Goal: Task Accomplishment & Management: Manage account settings

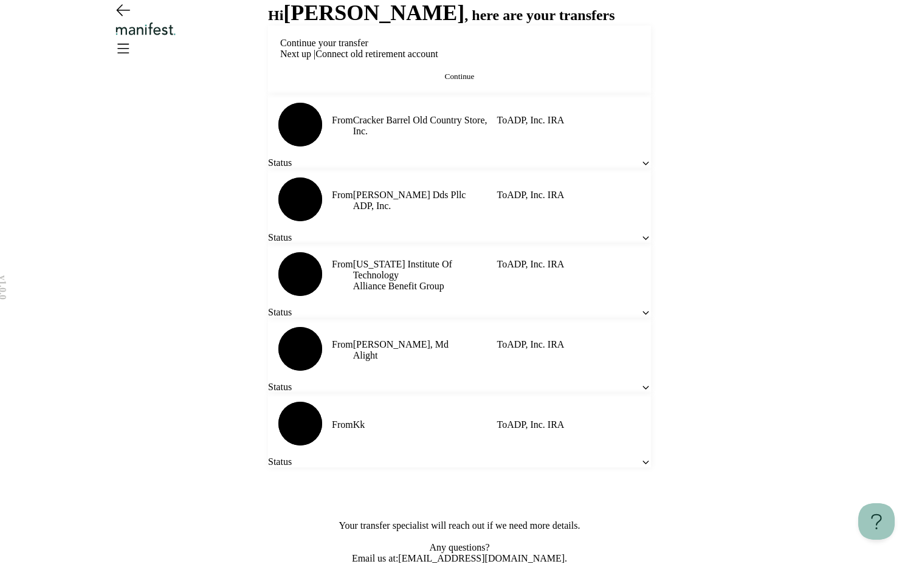
click at [179, 35] on img "Logo" at bounding box center [146, 29] width 66 height 14
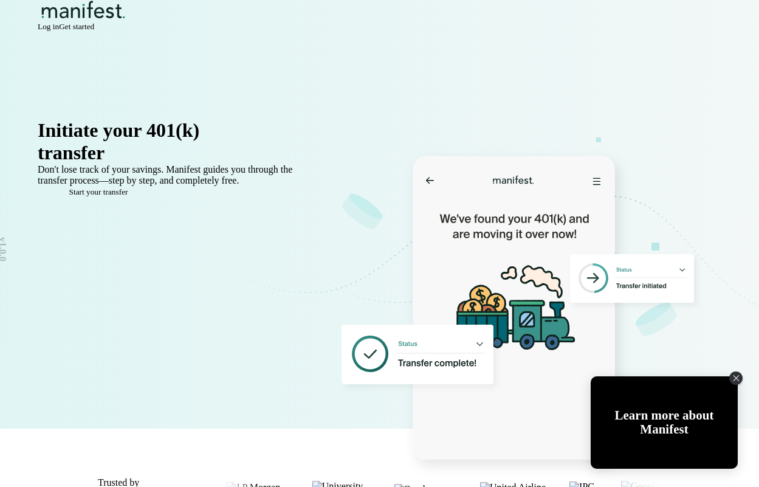
click at [59, 31] on span "Log in" at bounding box center [48, 26] width 21 height 9
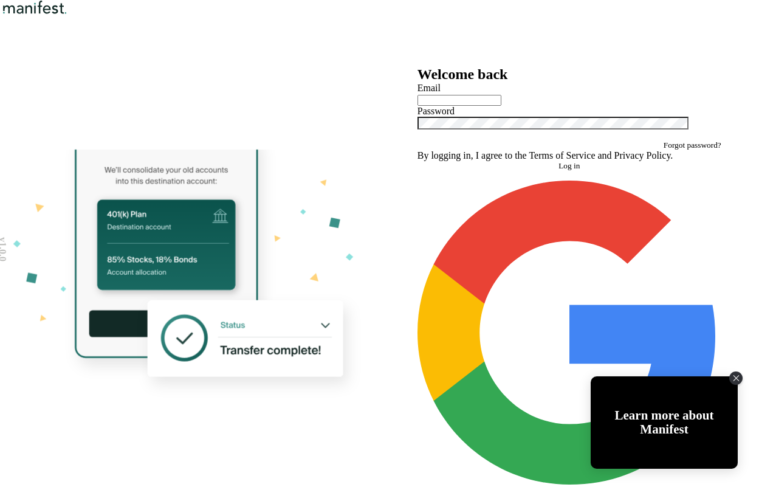
click at [624, 17] on nav at bounding box center [379, 8] width 759 height 17
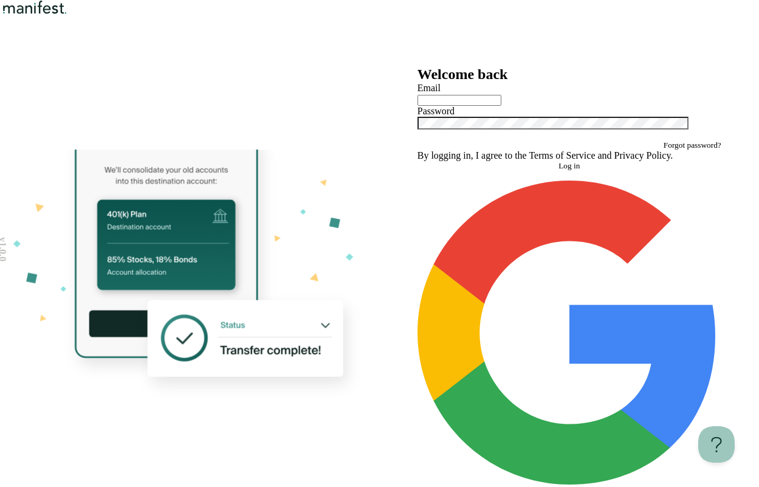
click at [500, 106] on input "text" at bounding box center [460, 100] width 84 height 11
type input "**********"
click at [605, 171] on button "Log in" at bounding box center [570, 166] width 304 height 10
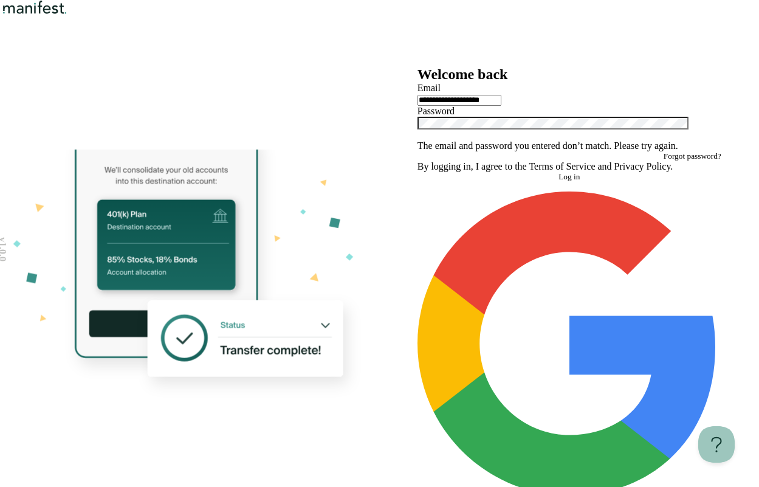
click at [418, 138] on icon "Show password" at bounding box center [418, 138] width 0 height 0
click at [418, 138] on icon "Hide password" at bounding box center [418, 138] width 0 height 0
click at [550, 161] on div "Forgot password?" at bounding box center [570, 156] width 304 height 10
click at [664, 161] on span "Forgot password?" at bounding box center [693, 155] width 58 height 9
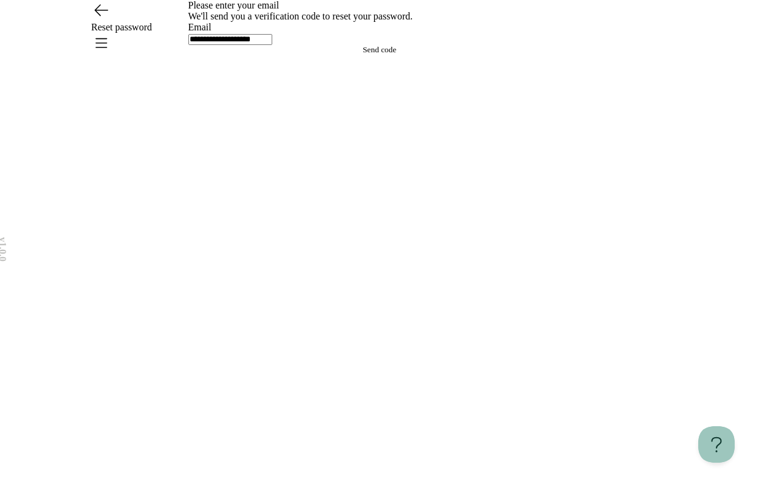
click at [323, 55] on button "Send code" at bounding box center [380, 50] width 383 height 10
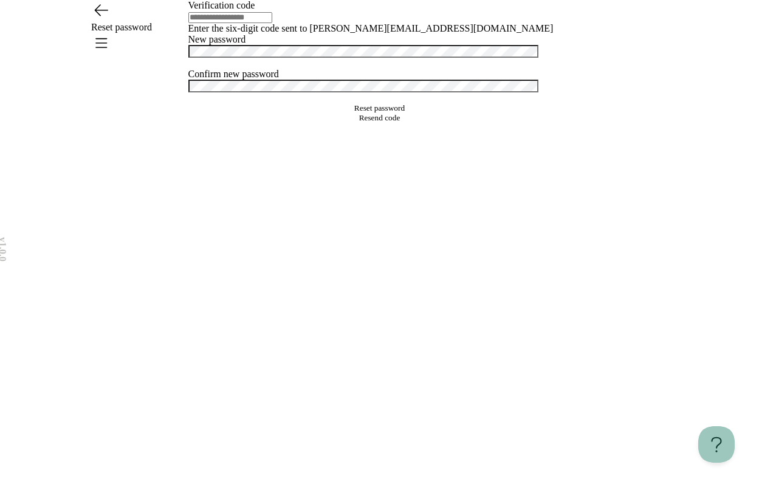
click at [272, 23] on input "text" at bounding box center [231, 17] width 84 height 11
click at [159, 73] on div "v 1.0.0 Reset password Verification code Enter the six-digit code sent to kate@…" at bounding box center [379, 243] width 759 height 487
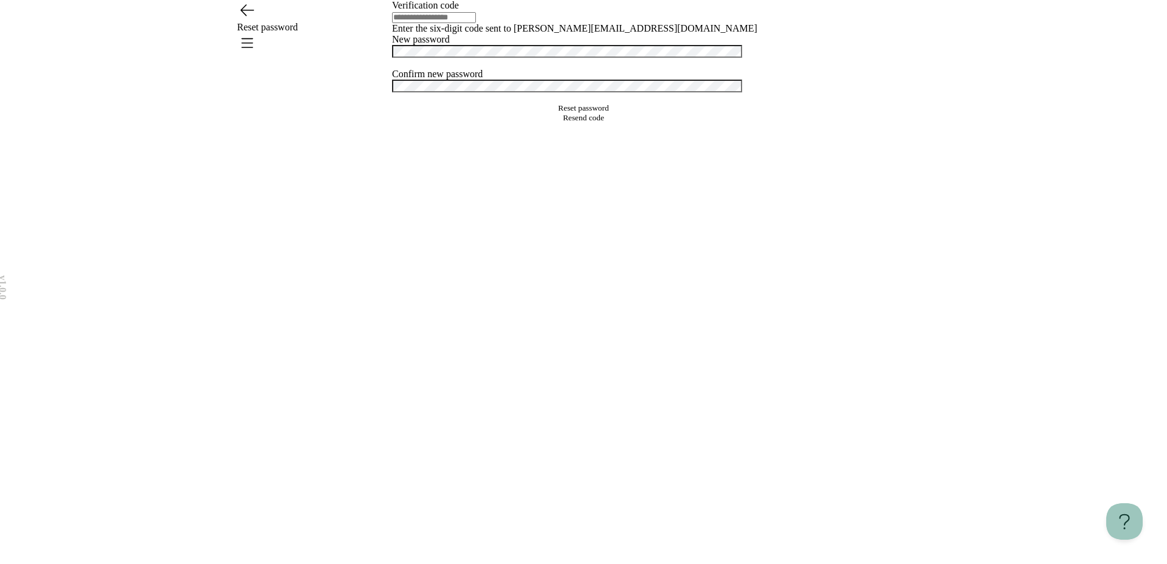
click at [246, 19] on icon "Go back" at bounding box center [246, 9] width 19 height 19
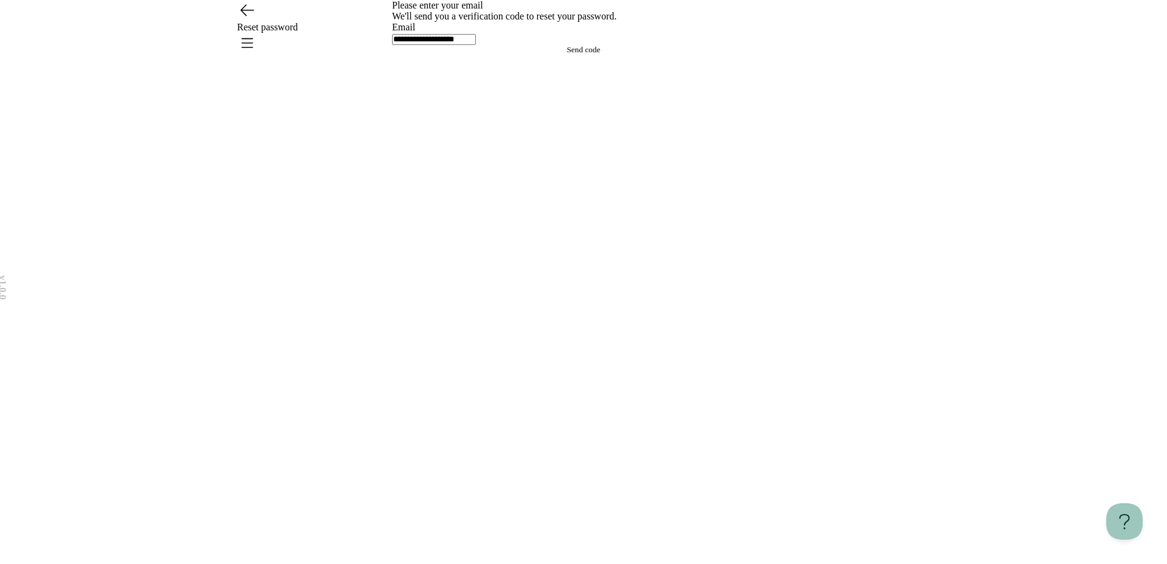
click at [252, 19] on icon "Go back" at bounding box center [246, 9] width 19 height 19
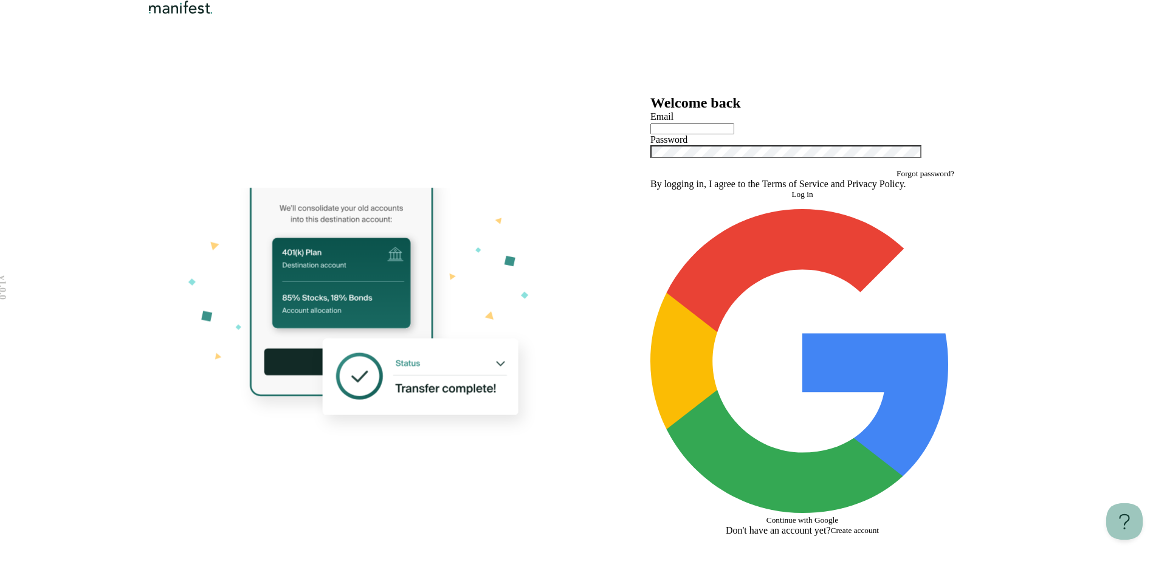
click at [759, 486] on span "Create account" at bounding box center [855, 530] width 49 height 9
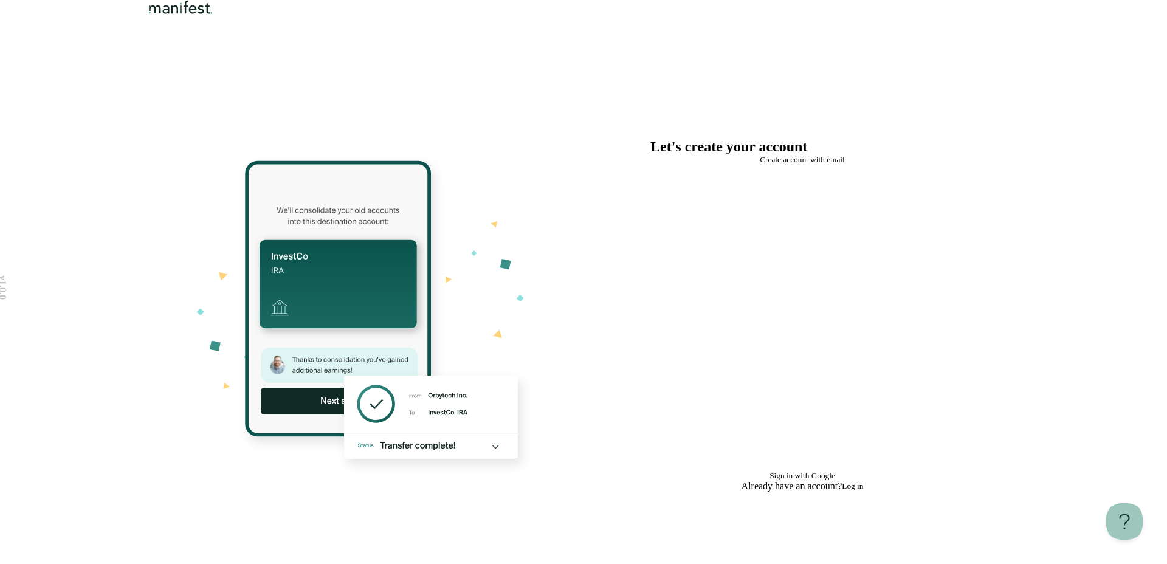
click at [759, 471] on span "Sign in with Google" at bounding box center [803, 475] width 66 height 9
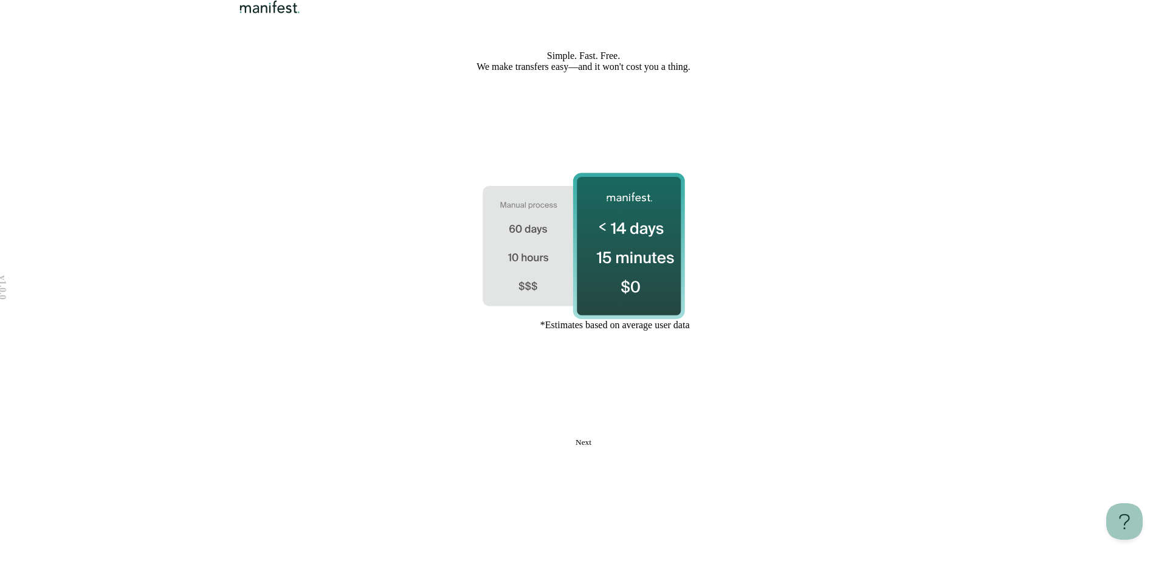
click at [635, 448] on button "Next" at bounding box center [583, 443] width 383 height 10
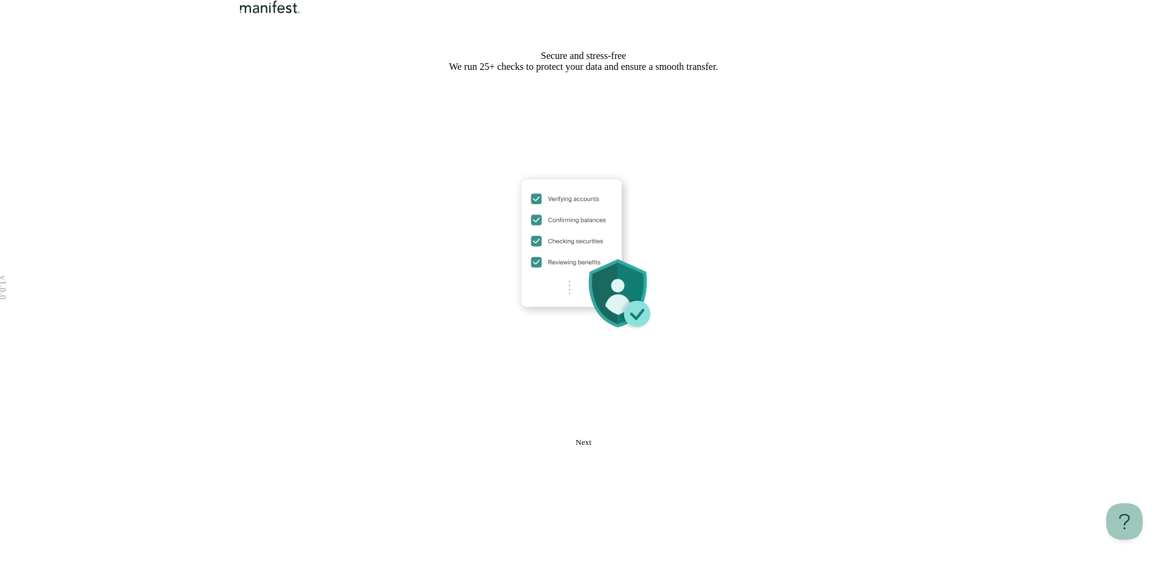
click at [635, 448] on button "Next" at bounding box center [583, 443] width 383 height 10
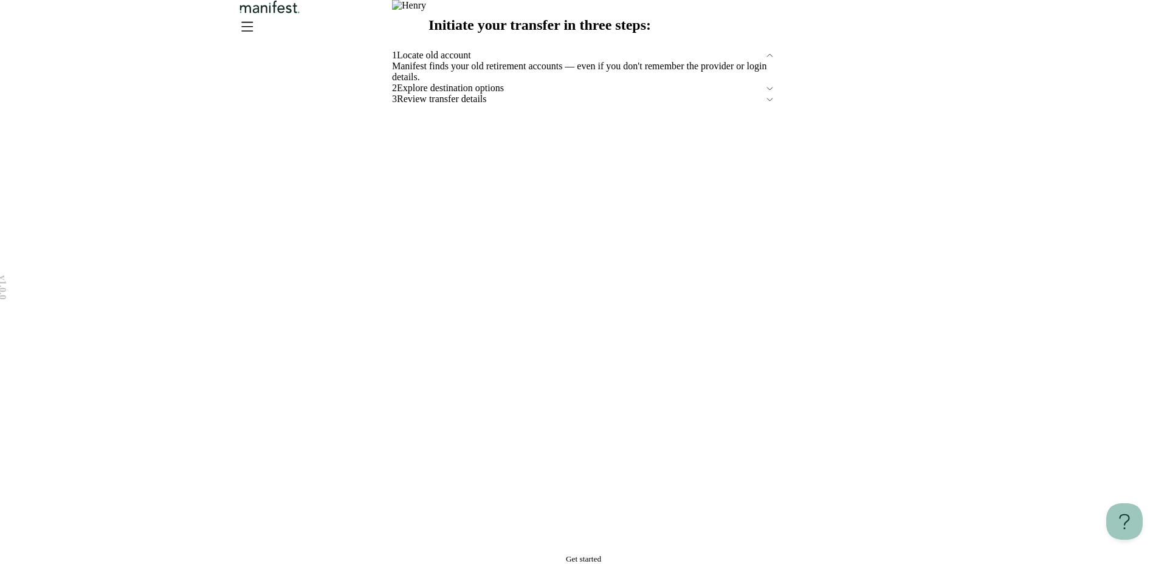
click at [766, 61] on icon at bounding box center [770, 55] width 10 height 10
click at [583, 555] on span "Get started" at bounding box center [583, 559] width 35 height 9
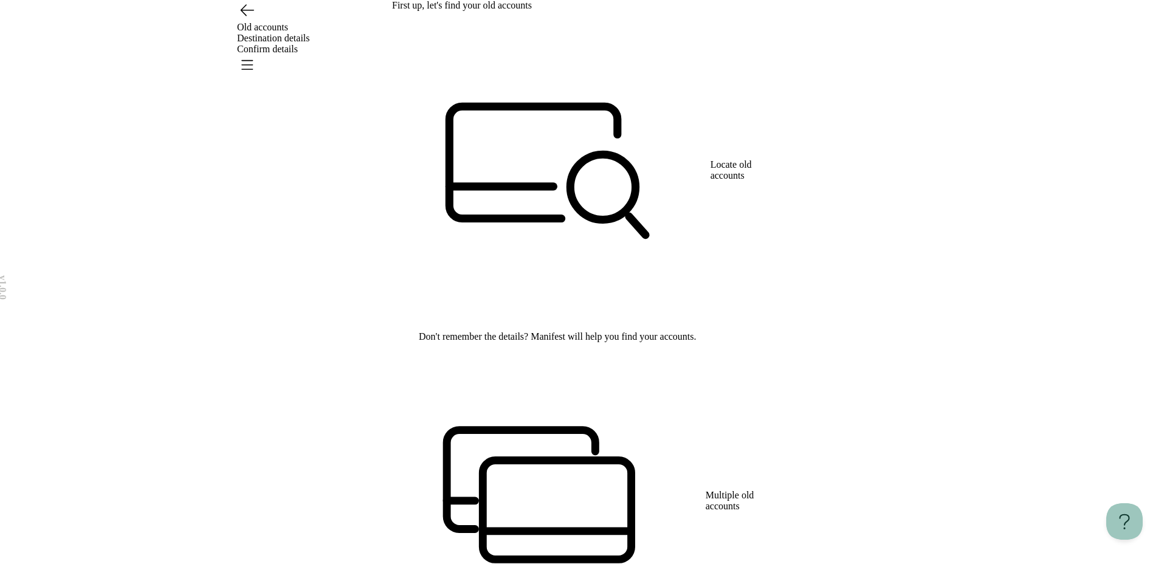
click at [254, 19] on icon "Go back" at bounding box center [246, 9] width 19 height 19
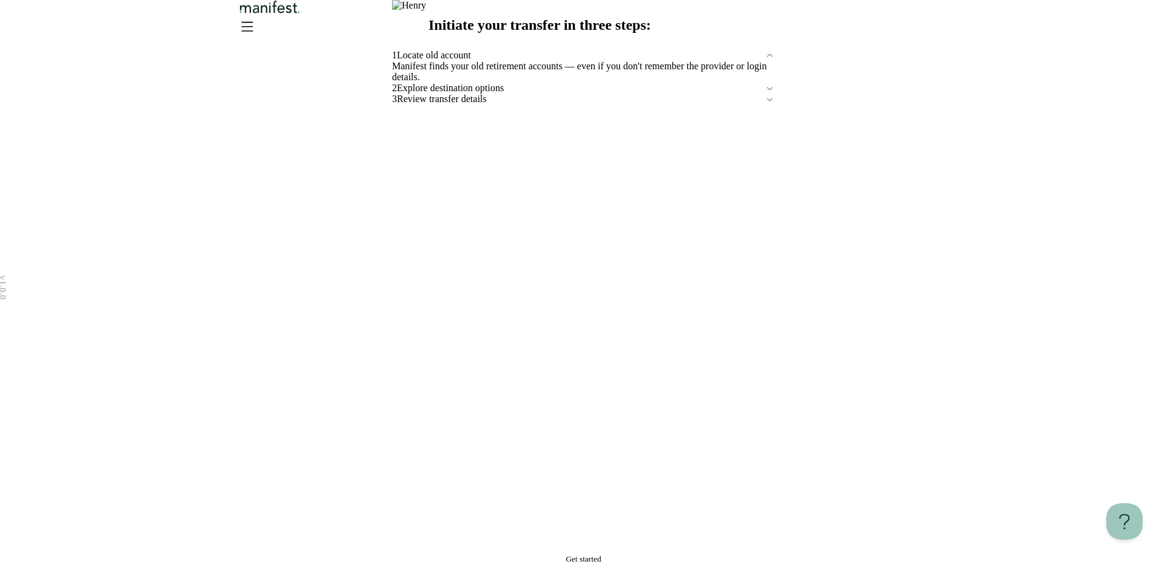
click at [515, 94] on div "2 Explore destination options" at bounding box center [583, 88] width 383 height 11
click at [508, 94] on span "Explore destination options" at bounding box center [581, 88] width 368 height 11
click at [479, 105] on span "Review transfer details" at bounding box center [581, 99] width 368 height 11
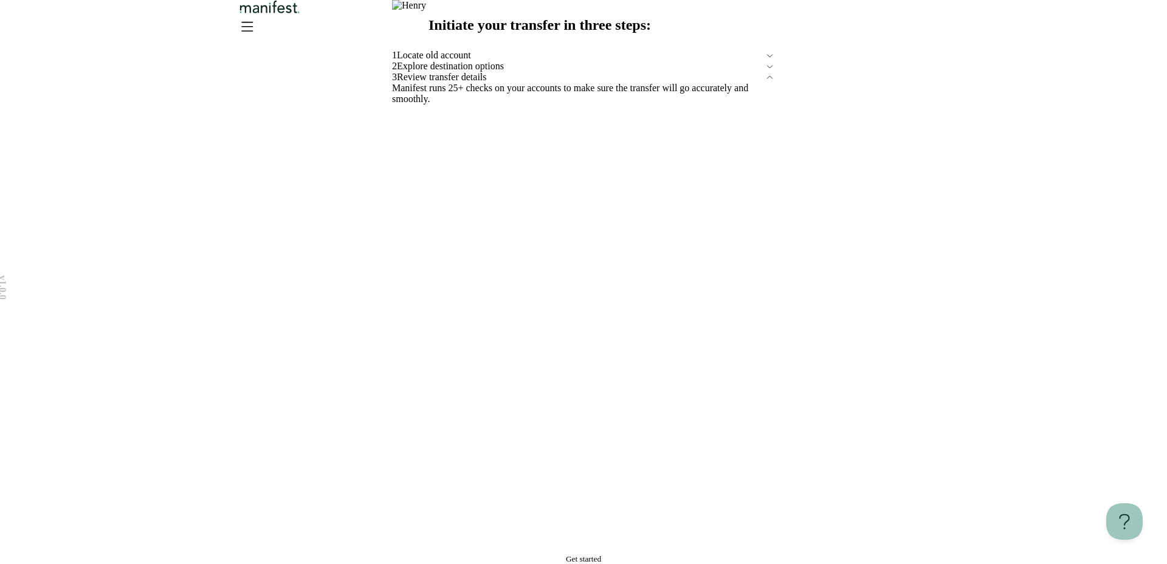
click at [484, 61] on span "Locate old account" at bounding box center [581, 55] width 368 height 11
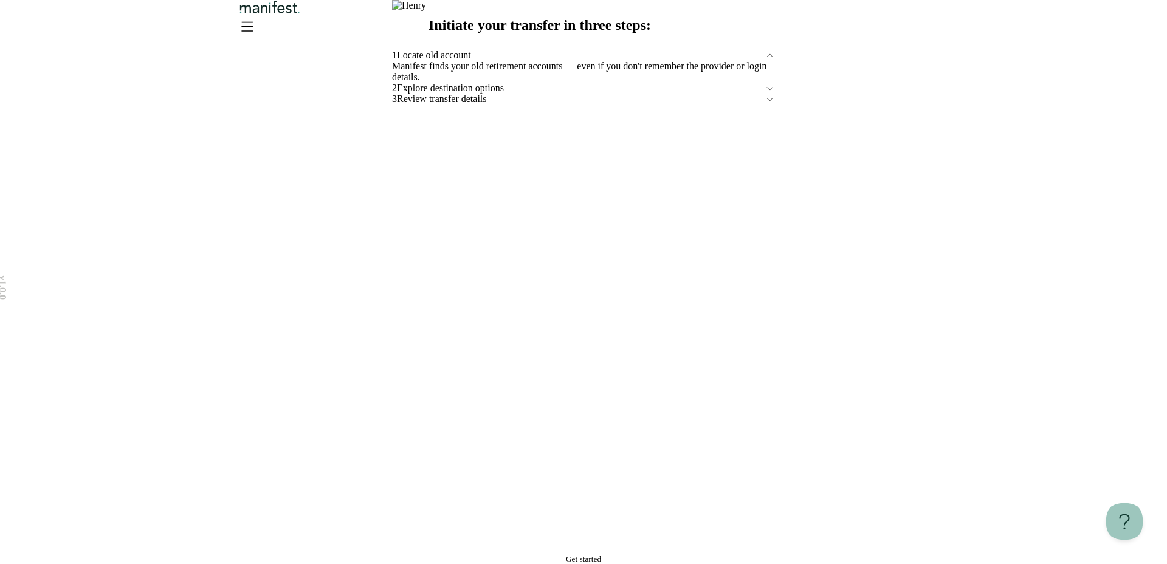
click at [581, 514] on div "Initiate your transfer in three steps: 1 Locate old account Manifest finds your…" at bounding box center [583, 282] width 383 height 564
click at [581, 555] on span "Get started" at bounding box center [583, 559] width 35 height 9
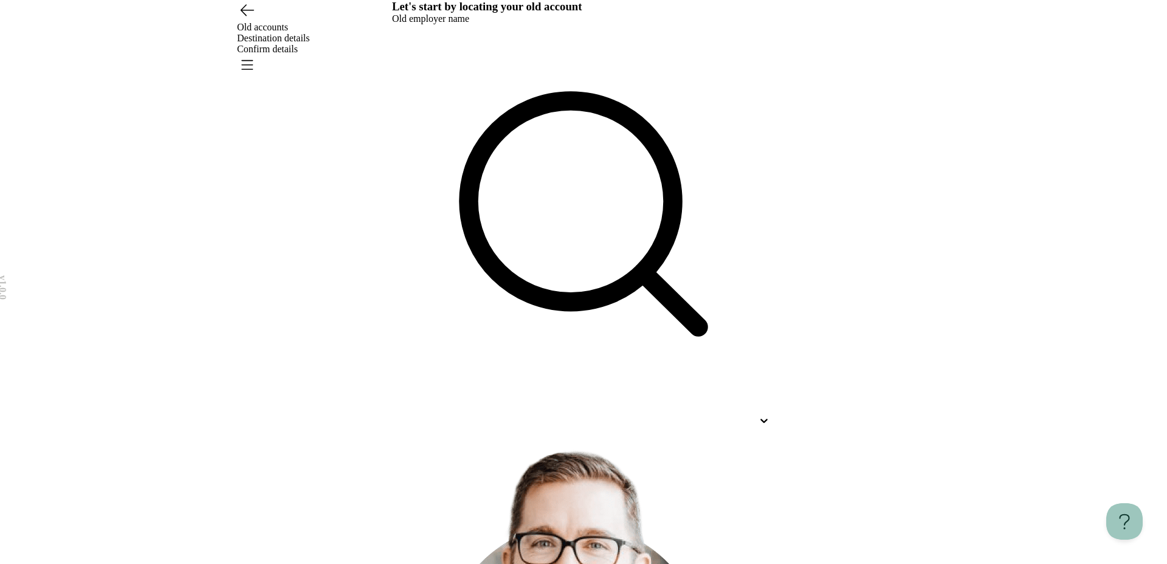
click at [633, 65] on header "Old accounts Destination details Confirm details" at bounding box center [583, 33] width 1167 height 66
click at [257, 55] on icon "Open menu" at bounding box center [246, 64] width 19 height 19
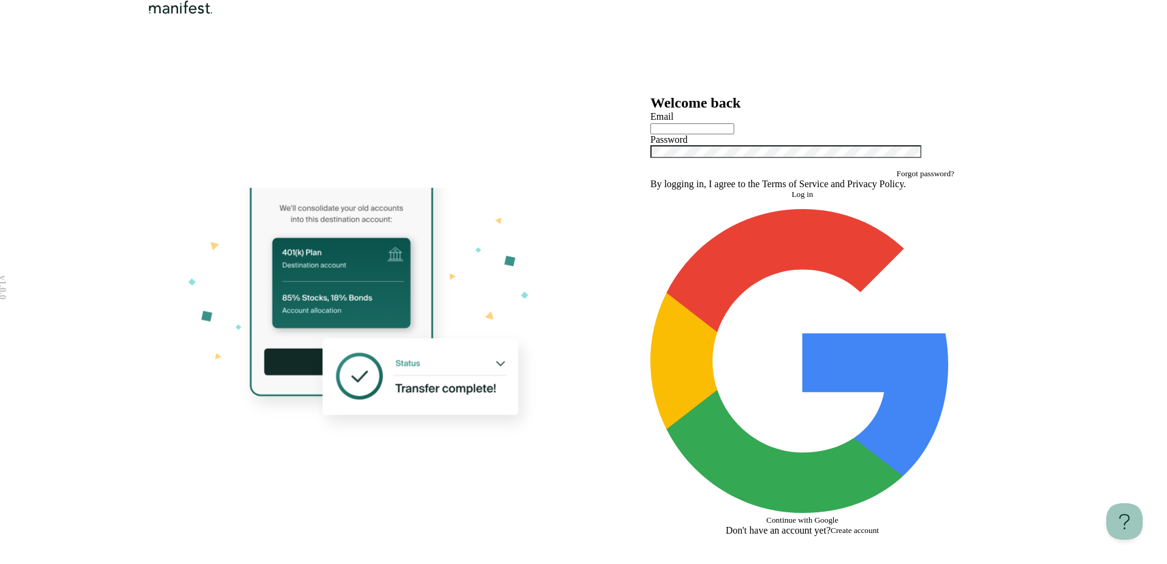
click at [730, 134] on input "text" at bounding box center [693, 128] width 84 height 11
type input "**********"
click at [798, 199] on button "Log in" at bounding box center [803, 195] width 304 height 10
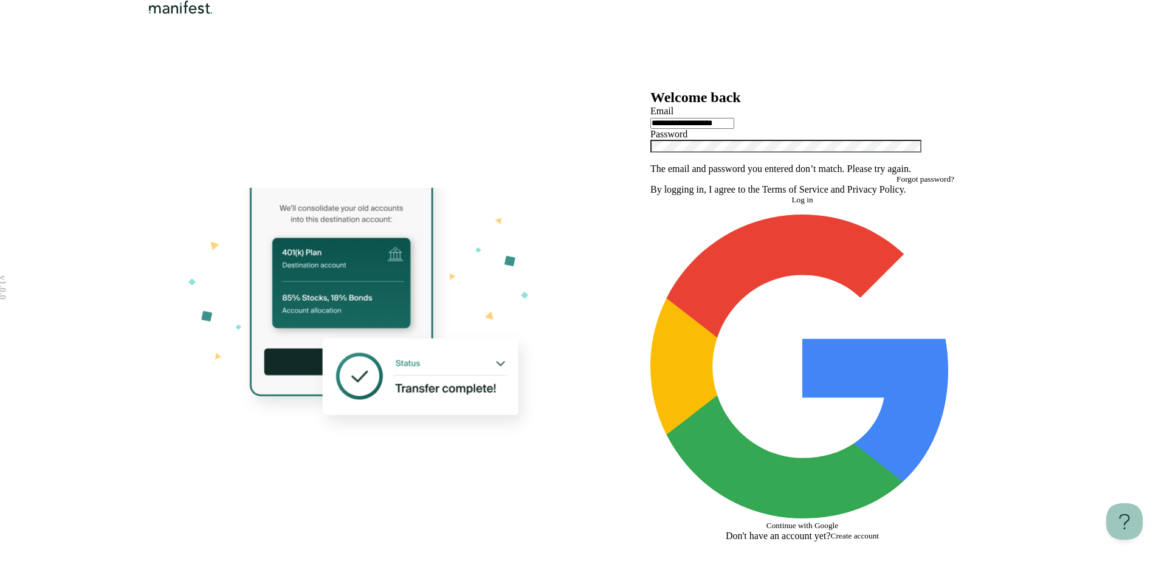
click at [897, 184] on span "Forgot password?" at bounding box center [926, 179] width 58 height 9
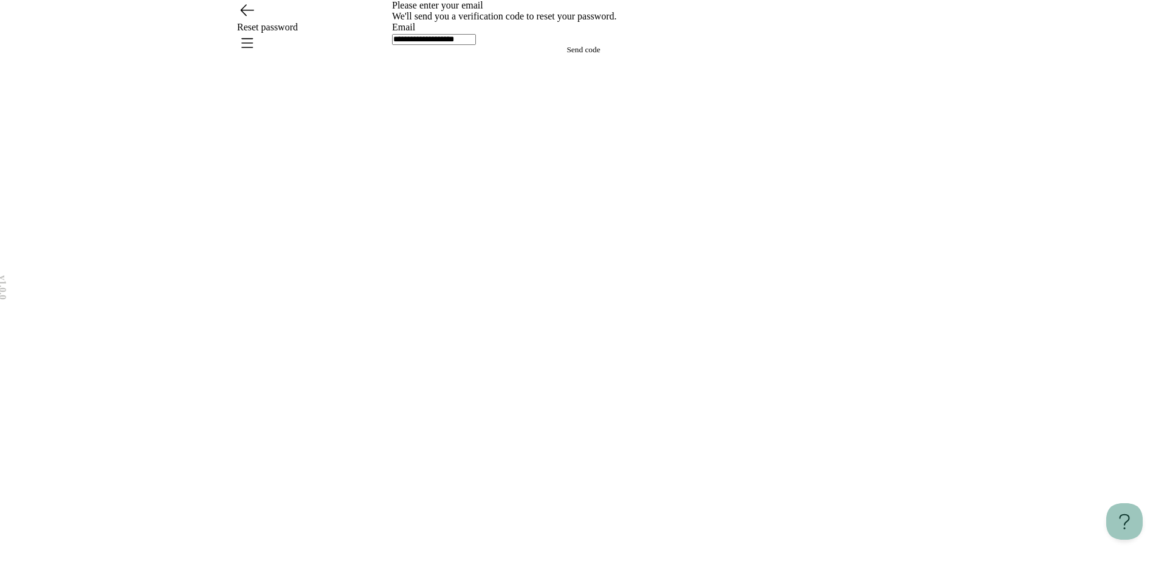
click at [592, 315] on form "**********" at bounding box center [583, 293] width 383 height 542
click at [586, 54] on span "Send code" at bounding box center [583, 49] width 33 height 9
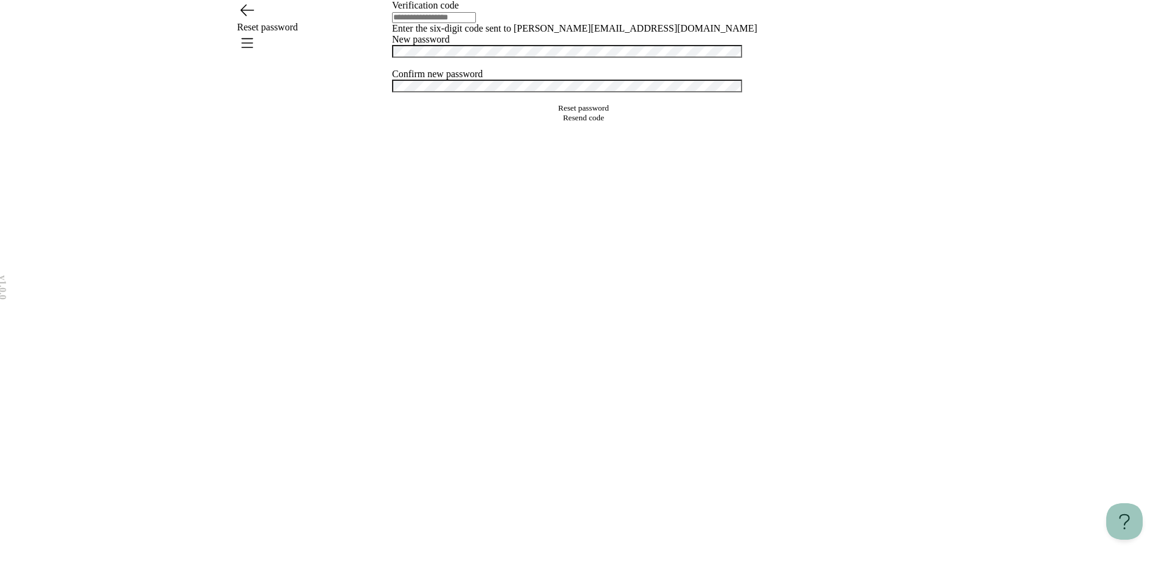
click at [249, 19] on icon "Go back" at bounding box center [246, 9] width 19 height 19
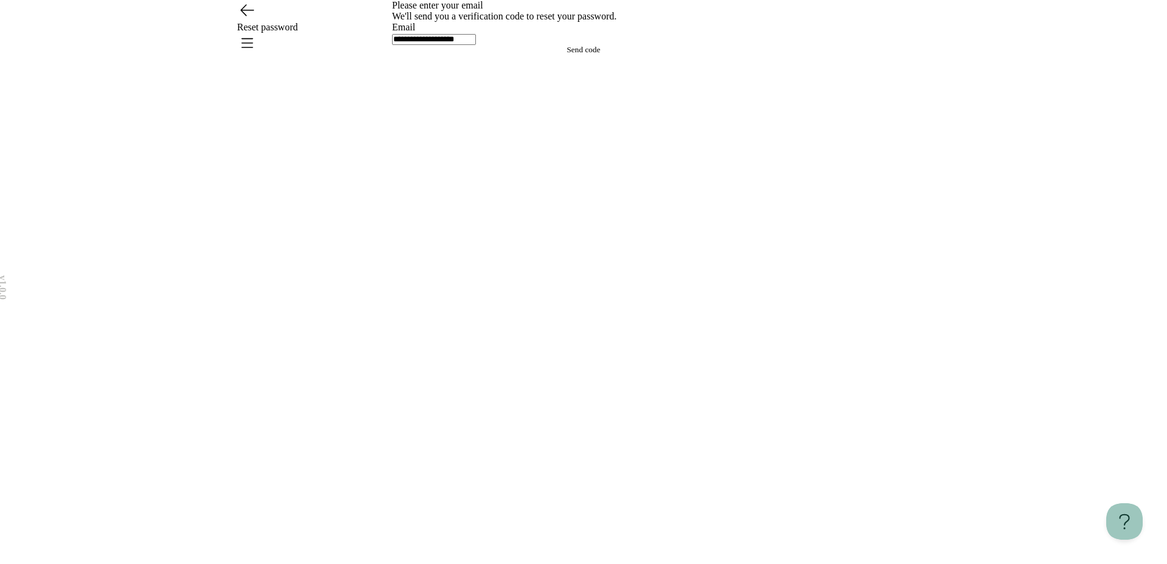
click at [249, 19] on icon "Go back" at bounding box center [246, 9] width 19 height 19
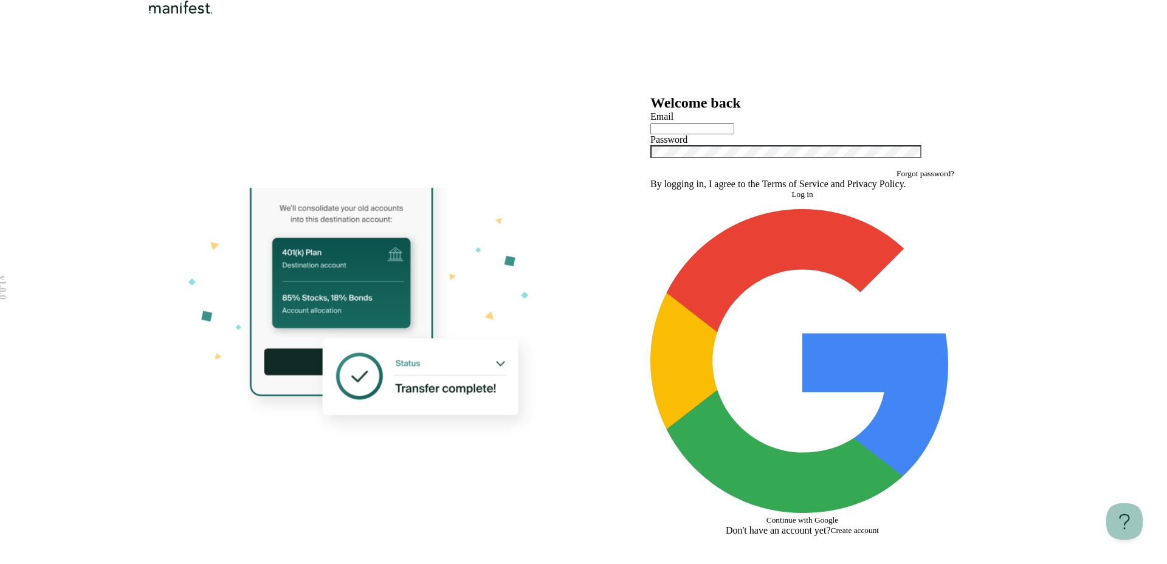
click at [789, 451] on button "Continue with Google" at bounding box center [803, 367] width 304 height 316
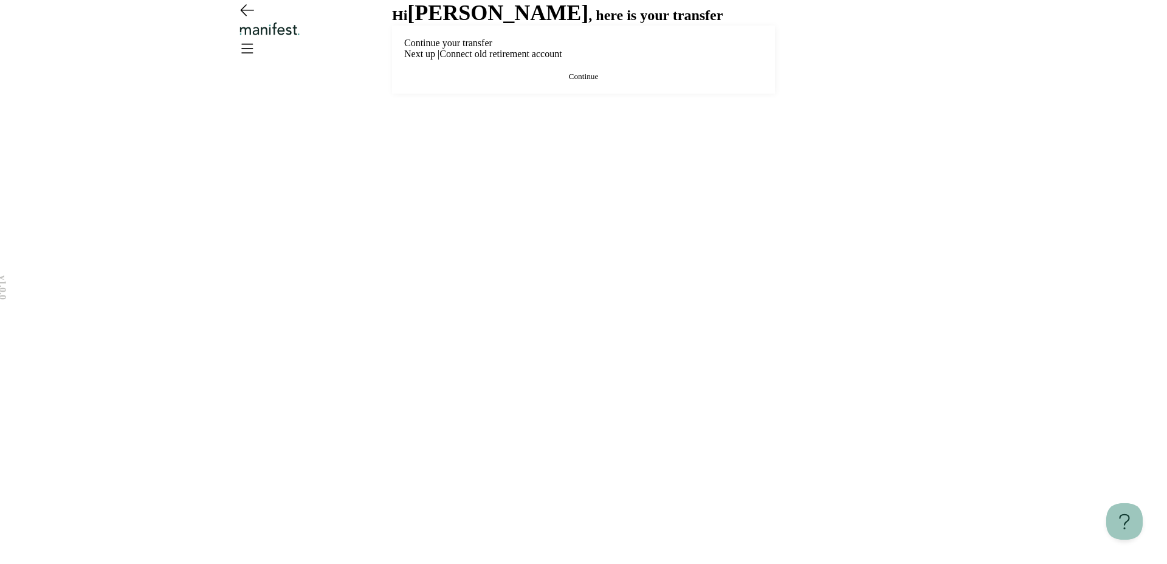
click at [251, 19] on icon "Go back" at bounding box center [246, 9] width 19 height 19
click at [246, 16] on icon "Go back" at bounding box center [247, 10] width 13 height 11
click at [247, 19] on icon "Go back" at bounding box center [246, 9] width 19 height 19
click at [257, 40] on icon "Open menu" at bounding box center [246, 47] width 19 height 19
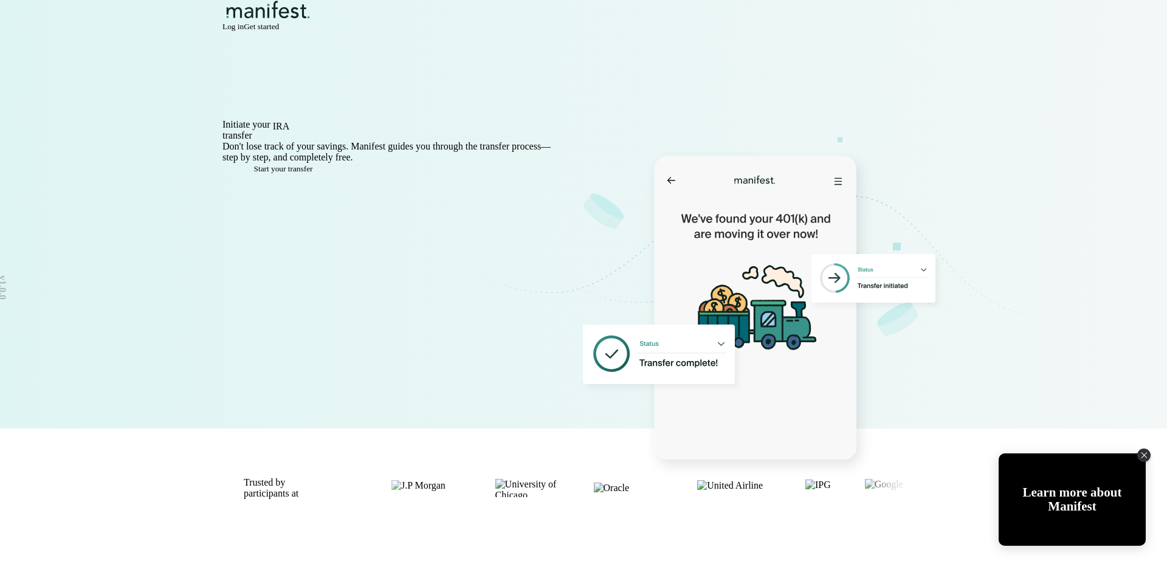
click at [778, 32] on nav "Log in Get started" at bounding box center [584, 16] width 876 height 32
click at [244, 31] on span "Log in" at bounding box center [233, 26] width 21 height 9
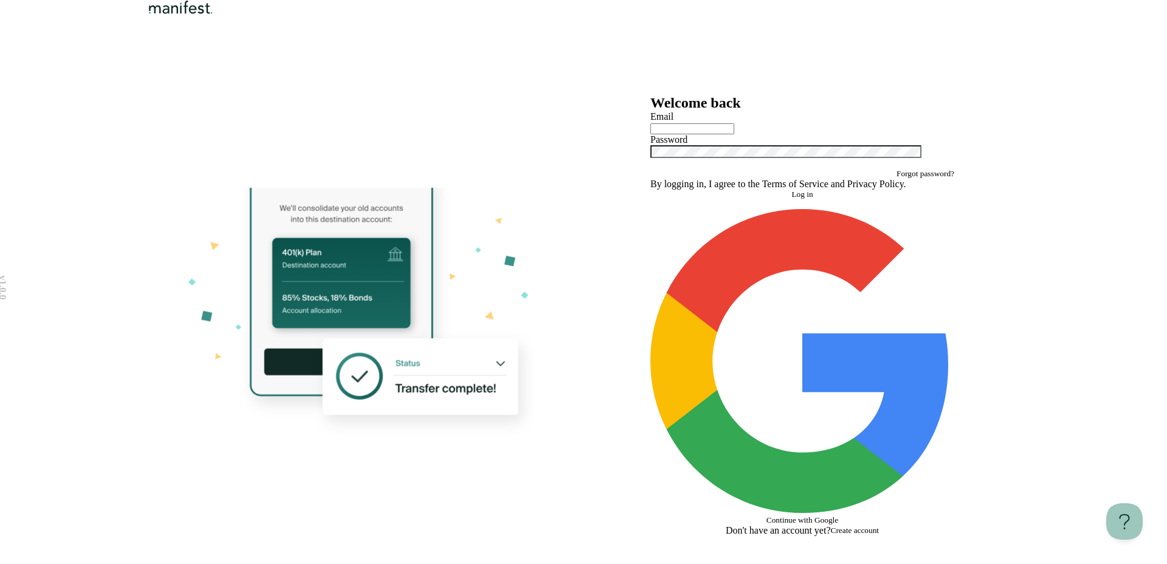
click at [897, 178] on span "Forgot password?" at bounding box center [926, 173] width 58 height 9
